Goal: Transaction & Acquisition: Purchase product/service

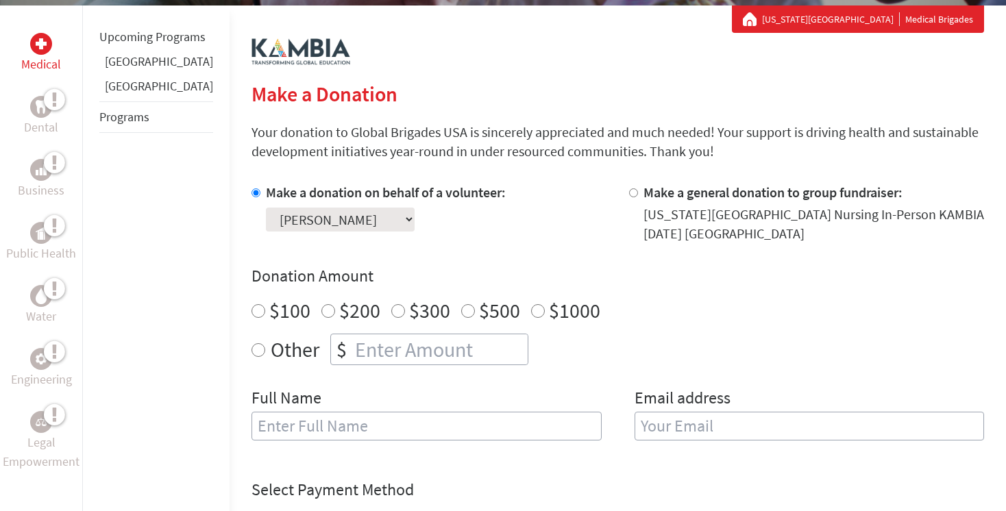
scroll to position [254, 0]
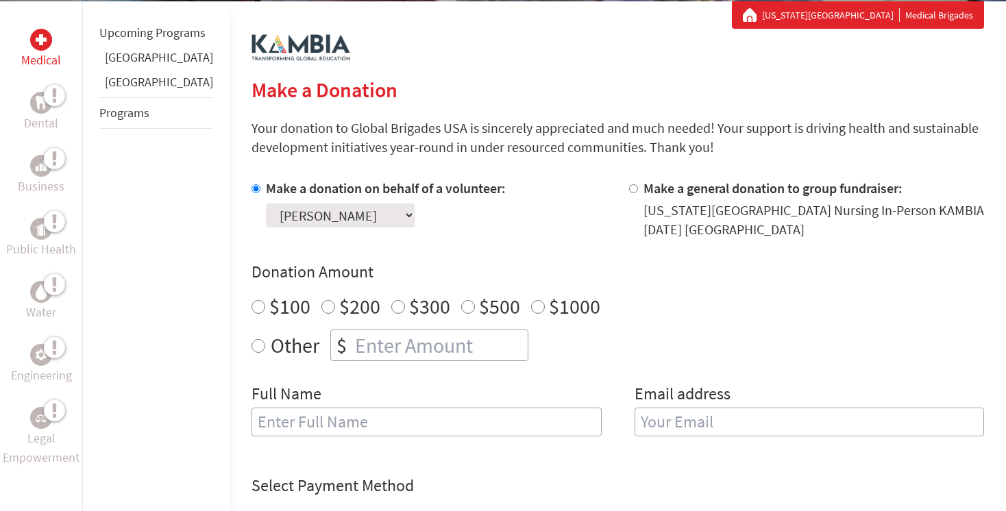
click at [391, 310] on input "$300" at bounding box center [398, 307] width 14 height 14
radio input "true"
click at [588, 340] on div "Other $" at bounding box center [617, 346] width 733 height 32
click at [443, 418] on input "text" at bounding box center [426, 422] width 350 height 29
type input "[PERSON_NAME]"
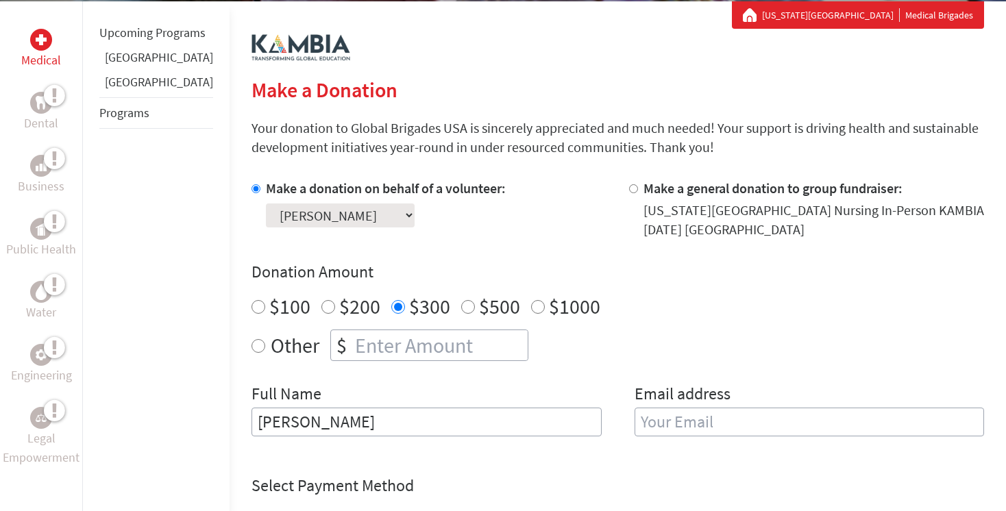
type input "[EMAIL_ADDRESS][DOMAIN_NAME]"
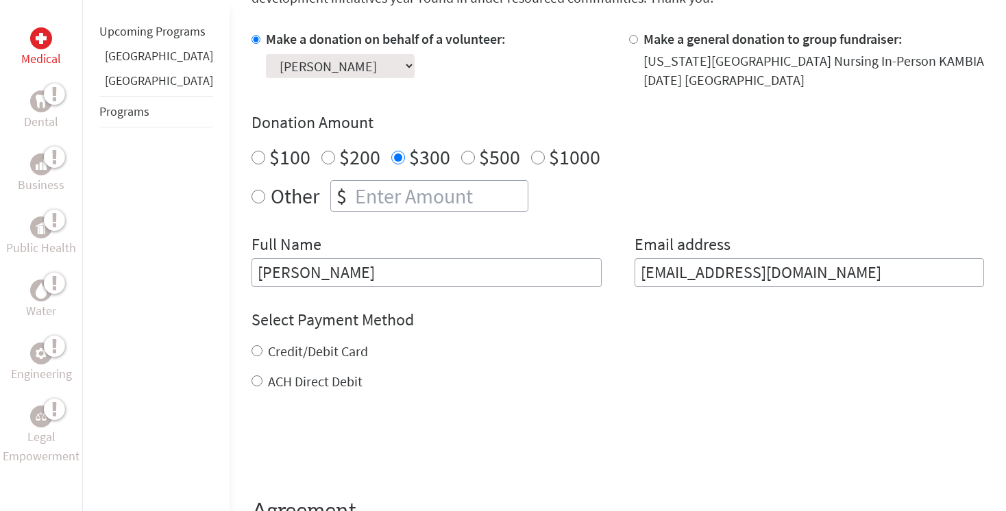
scroll to position [429, 0]
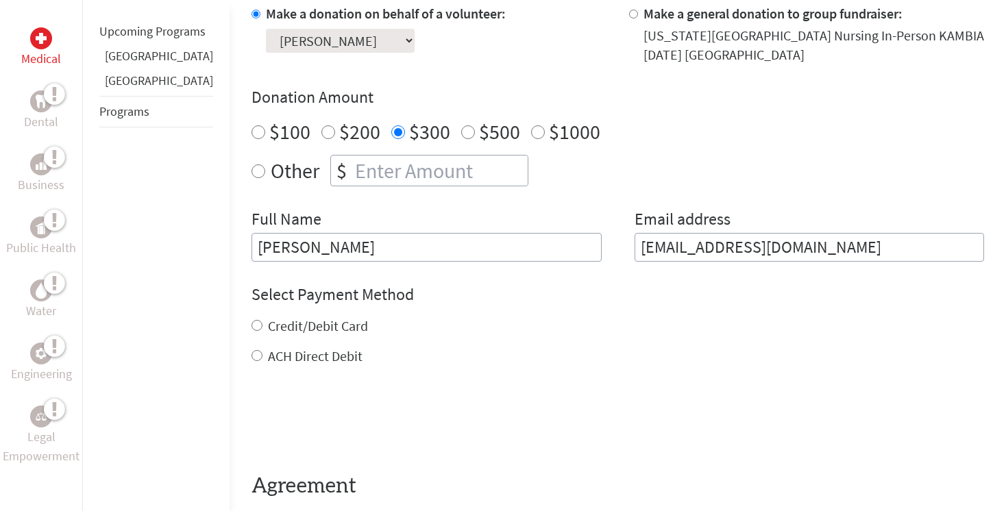
click at [251, 352] on input "ACH Direct Debit" at bounding box center [256, 355] width 11 height 11
radio input "true"
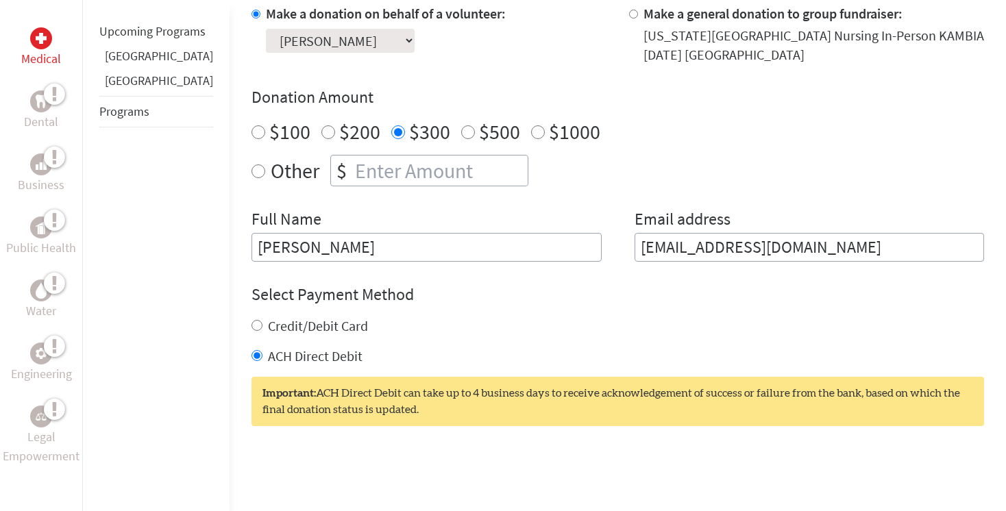
click at [778, 299] on h4 "Select Payment Method" at bounding box center [617, 295] width 733 height 22
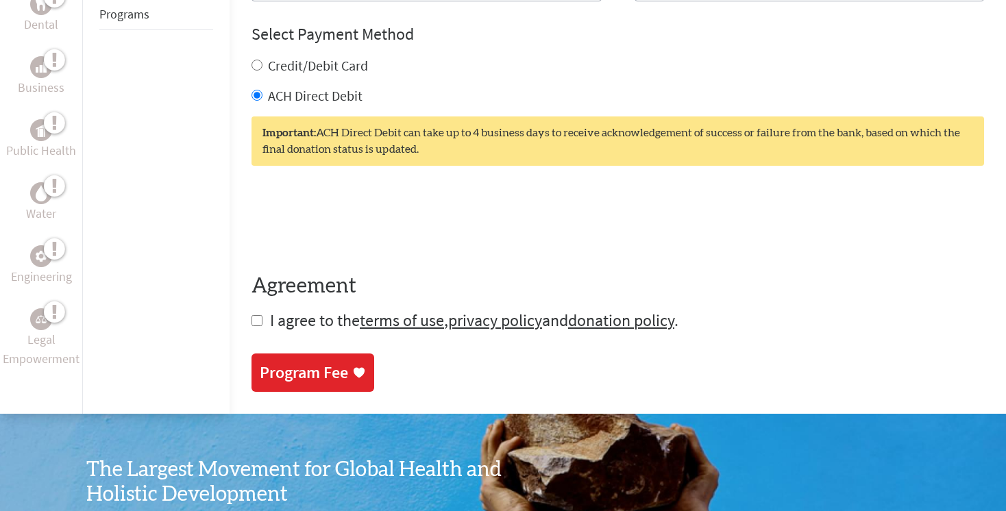
scroll to position [689, 0]
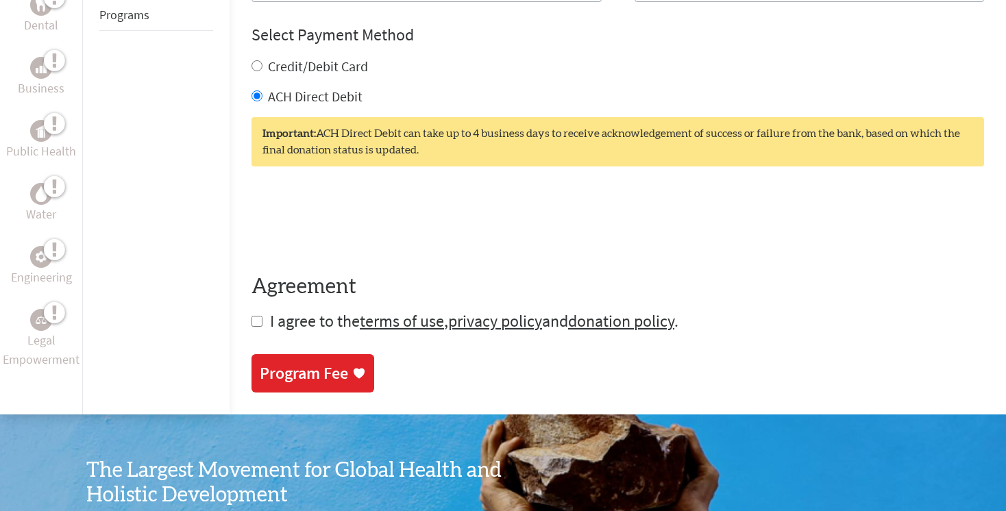
click at [251, 320] on input "checkbox" at bounding box center [256, 321] width 11 height 11
checkbox input "true"
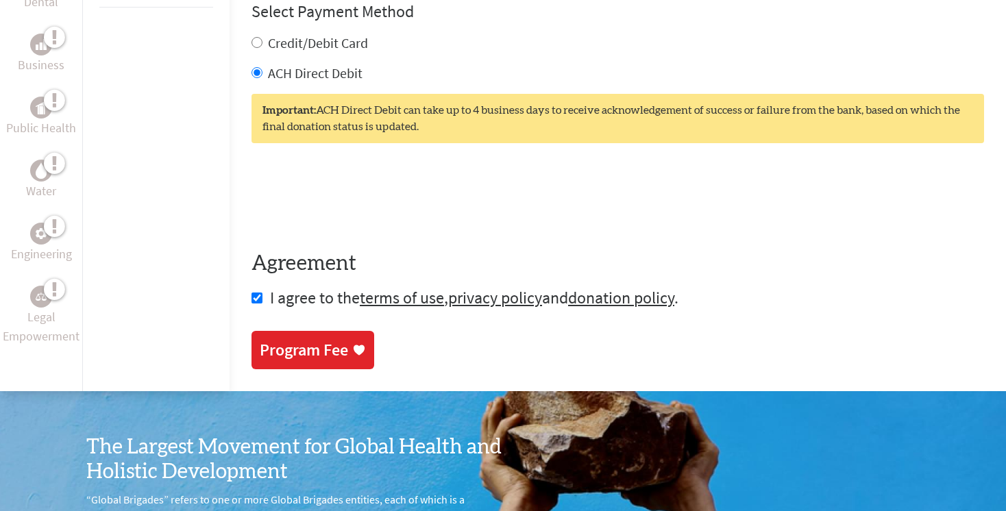
scroll to position [719, 0]
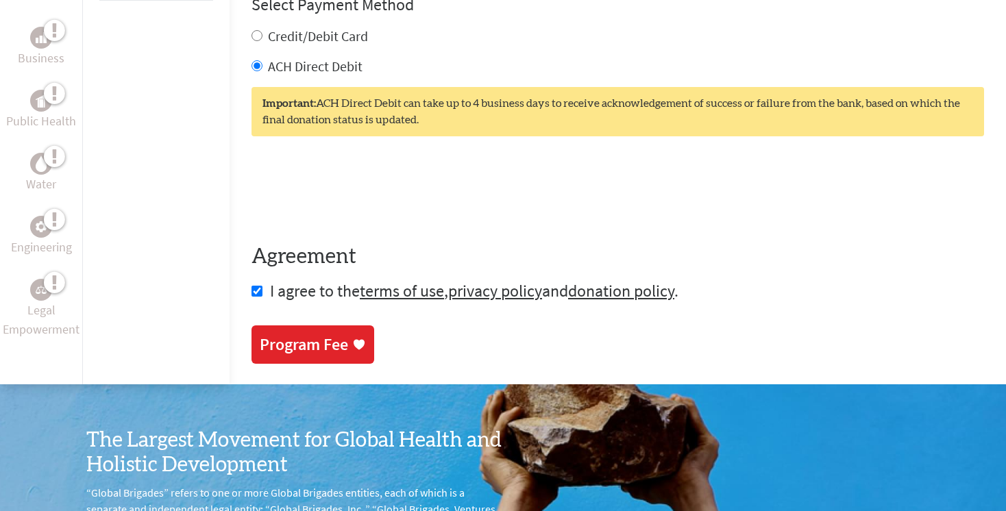
click at [316, 336] on div "Program Fee" at bounding box center [313, 345] width 106 height 22
